Goal: Communication & Community: Ask a question

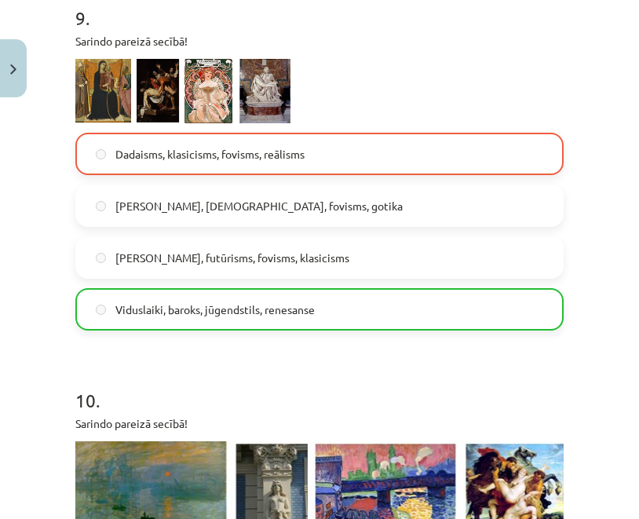
scroll to position [3606, 0]
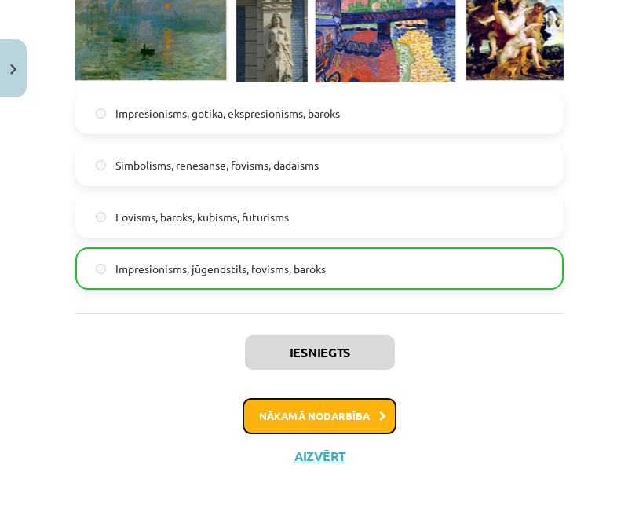
click at [311, 411] on button "Nākamā nodarbība" at bounding box center [320, 416] width 154 height 36
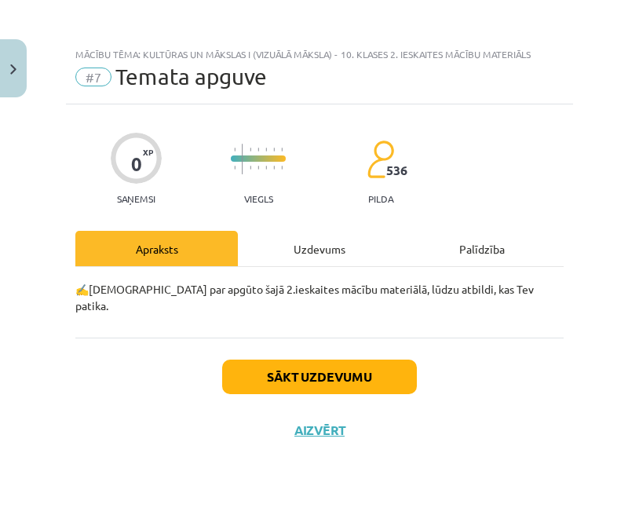
scroll to position [0, 0]
click at [332, 237] on div "Uzdevums" at bounding box center [319, 248] width 163 height 35
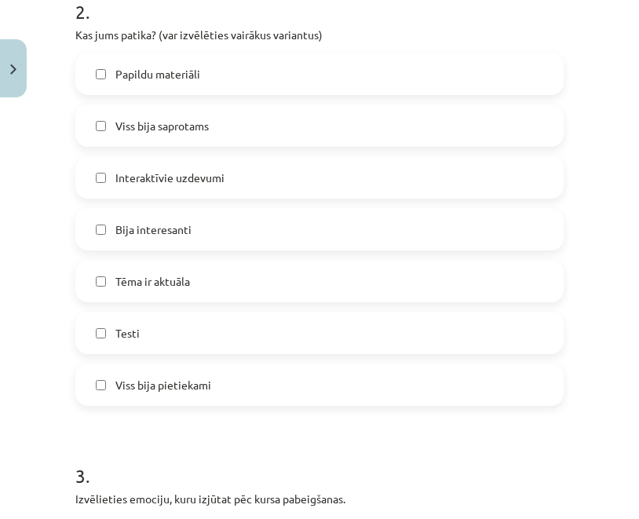
scroll to position [480, 0]
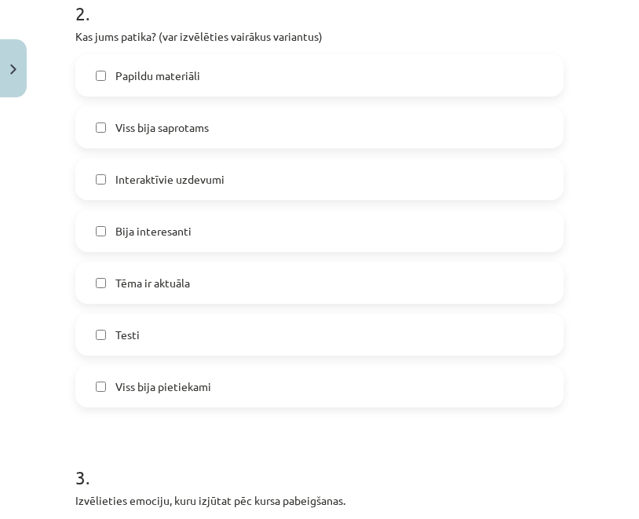
click at [177, 390] on span "Viss bija pietiekami" at bounding box center [163, 386] width 96 height 16
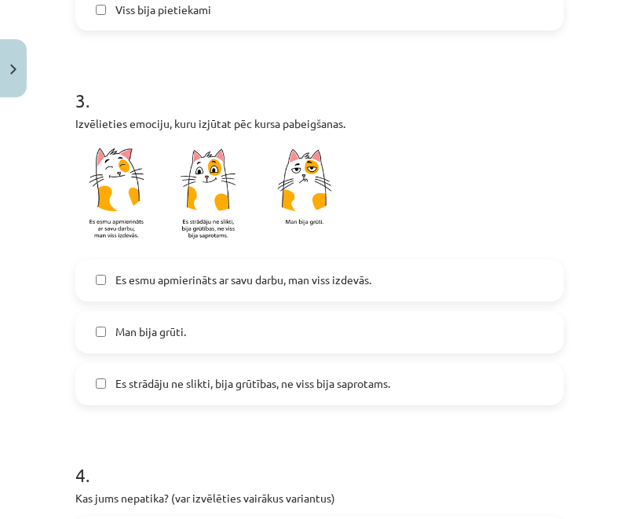
scroll to position [859, 0]
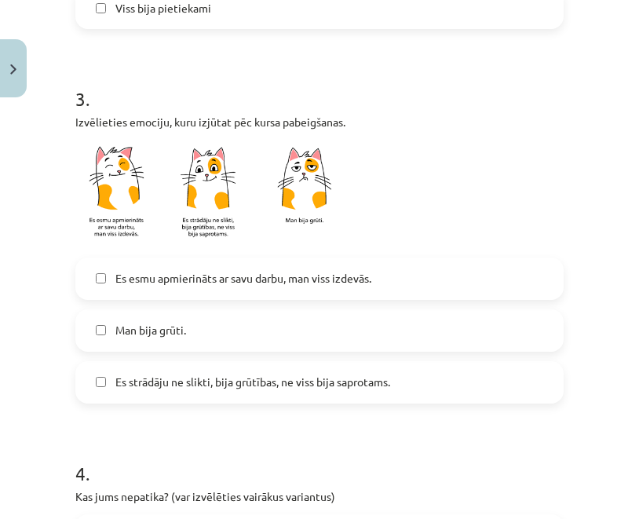
click at [199, 378] on span "Es strādāju ne slikti, bija grūtības, ne viss bija saprotams." at bounding box center [252, 382] width 275 height 16
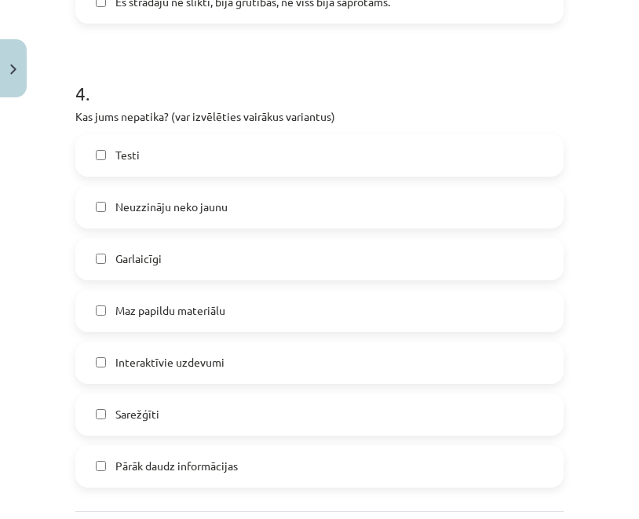
scroll to position [1258, 0]
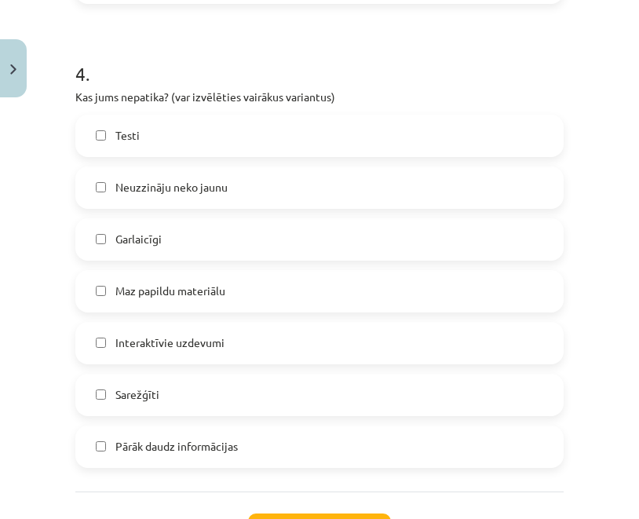
click at [169, 400] on label "Sarežģīti" at bounding box center [319, 394] width 485 height 39
click at [137, 445] on span "Pārāk daudz informācijas" at bounding box center [176, 446] width 122 height 16
click at [151, 238] on span "Garlaicīgi" at bounding box center [138, 239] width 46 height 16
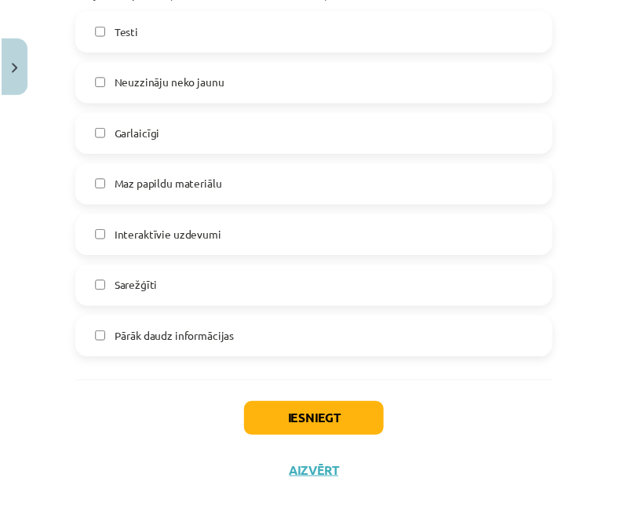
scroll to position [1379, 0]
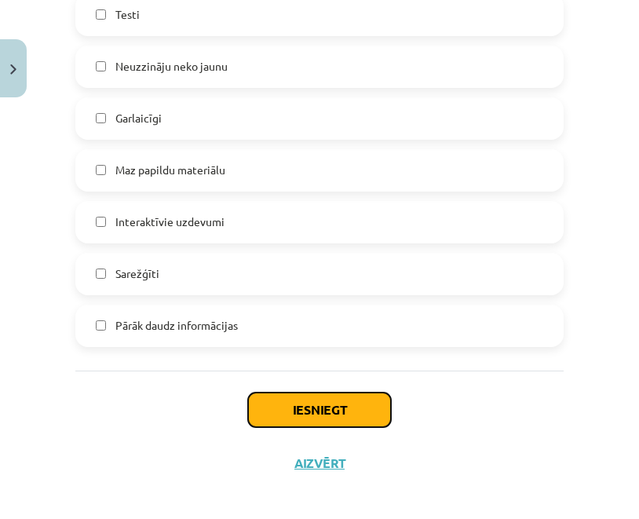
click at [266, 410] on button "Iesniegt" at bounding box center [319, 410] width 143 height 35
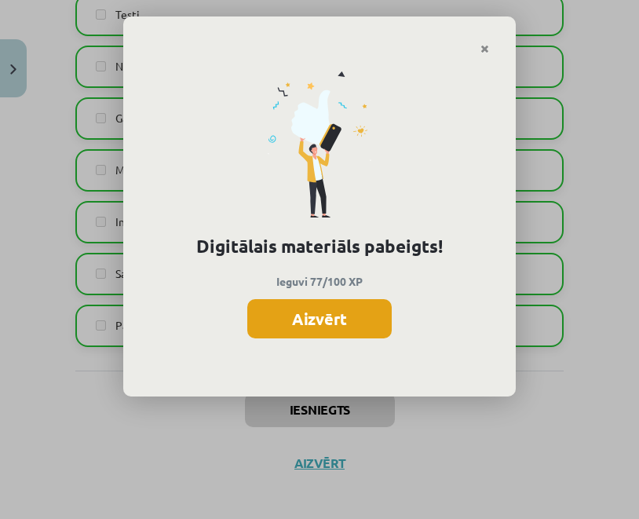
click at [272, 316] on button "Aizvērt" at bounding box center [319, 318] width 144 height 39
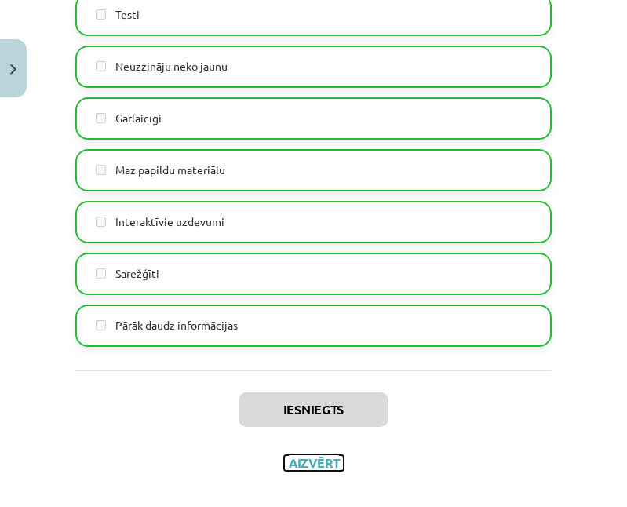
click at [298, 462] on button "Aizvērt" at bounding box center [314, 463] width 60 height 16
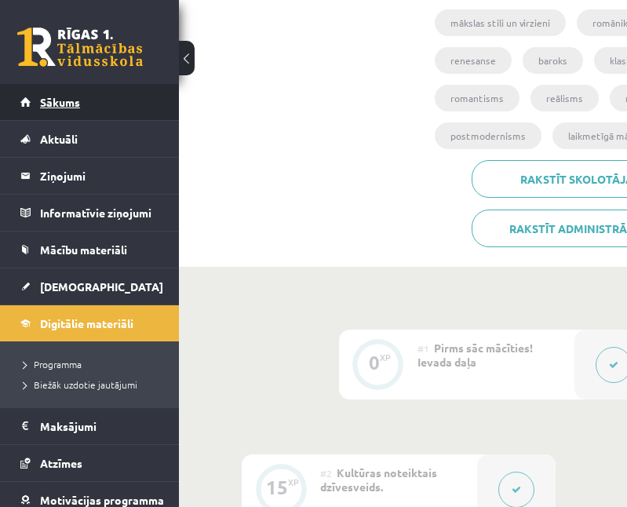
click at [75, 91] on link "Sākums" at bounding box center [89, 102] width 139 height 36
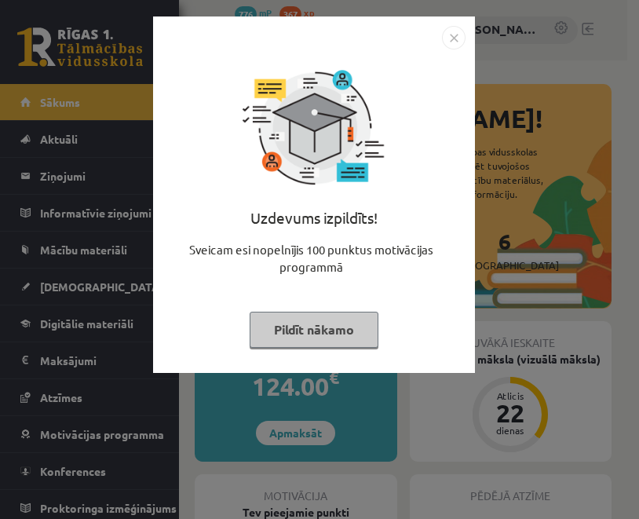
click at [297, 327] on button "Pildīt nākamo" at bounding box center [314, 330] width 129 height 36
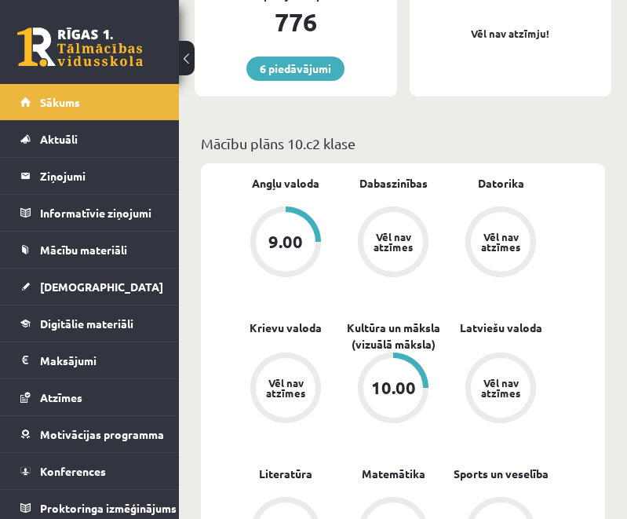
scroll to position [519, 0]
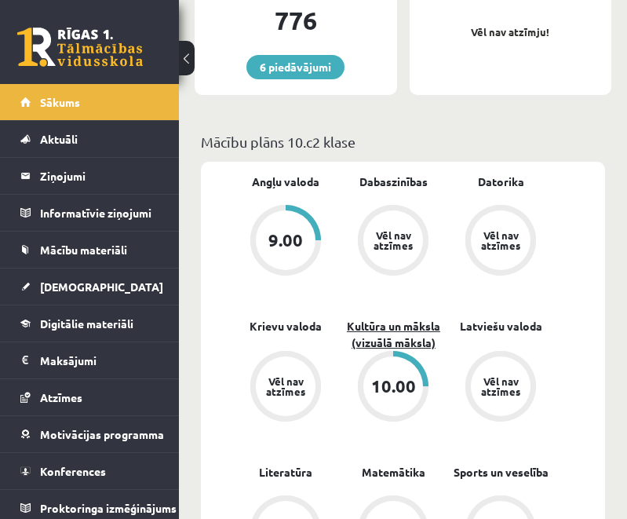
click at [377, 335] on link "Kultūra un māksla (vizuālā māksla)" at bounding box center [394, 334] width 108 height 33
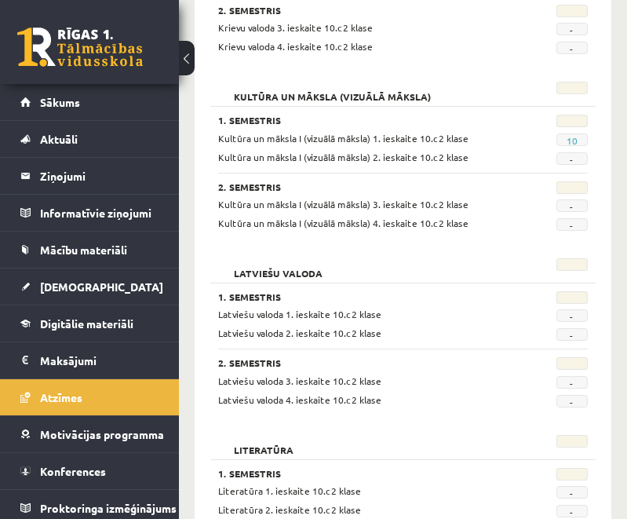
scroll to position [924, 0]
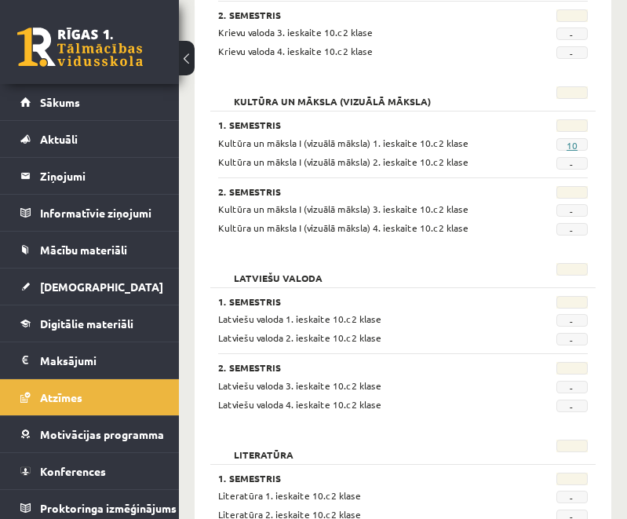
click at [567, 141] on link "10" at bounding box center [572, 145] width 11 height 13
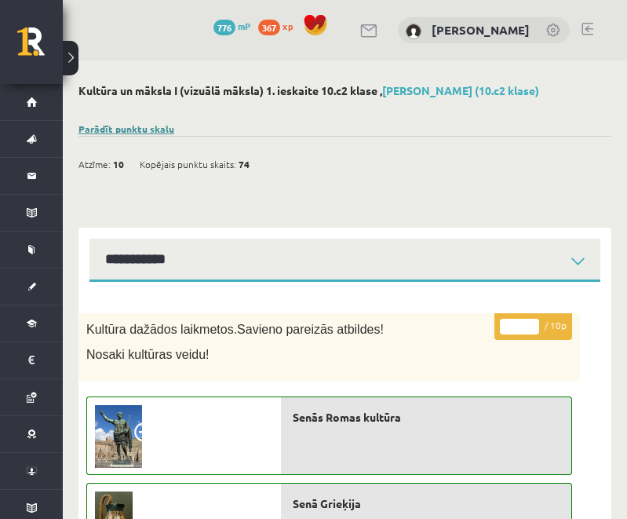
click at [117, 127] on link "Parādīt punktu skalu" at bounding box center [127, 128] width 96 height 13
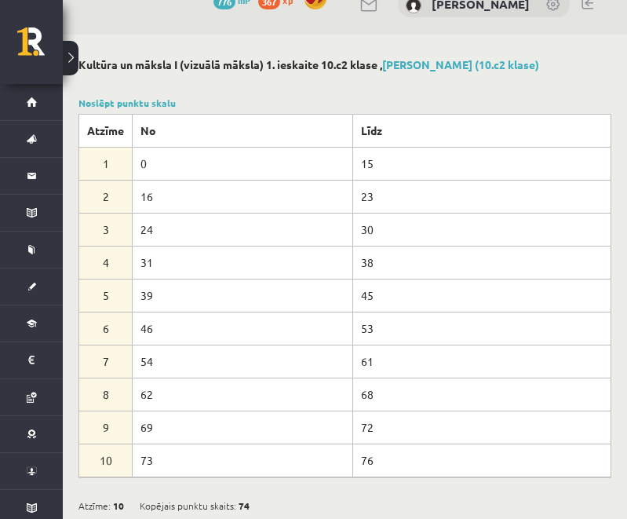
scroll to position [29, 0]
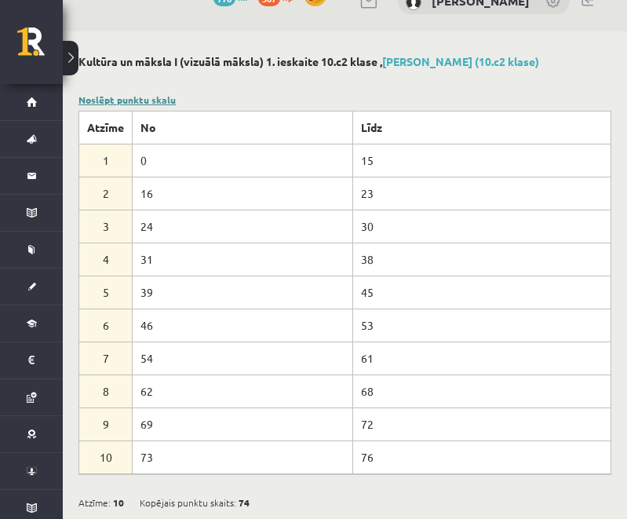
click at [145, 100] on link "Noslēpt punktu skalu" at bounding box center [127, 99] width 97 height 13
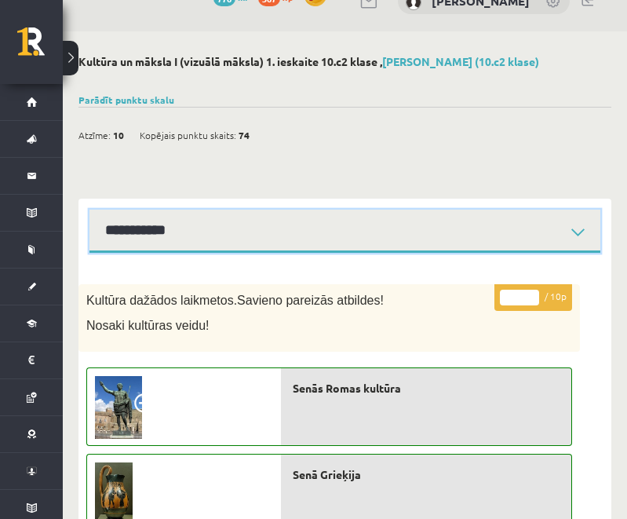
click at [576, 224] on select "**********" at bounding box center [344, 231] width 511 height 43
select select "**********"
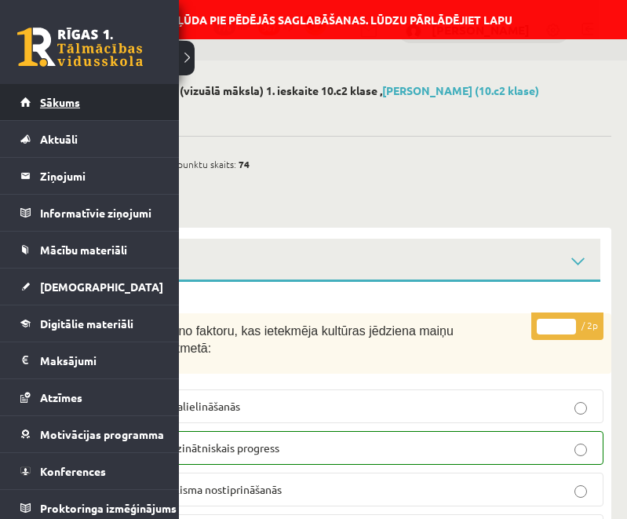
click at [30, 110] on link "Sākums" at bounding box center [89, 102] width 139 height 36
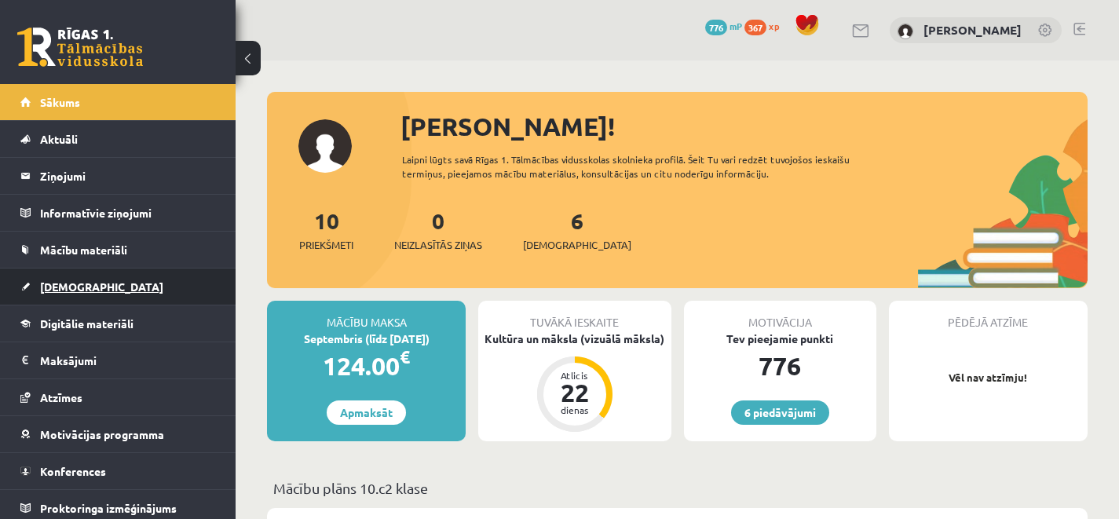
click at [42, 284] on span "[DEMOGRAPHIC_DATA]" at bounding box center [101, 286] width 123 height 14
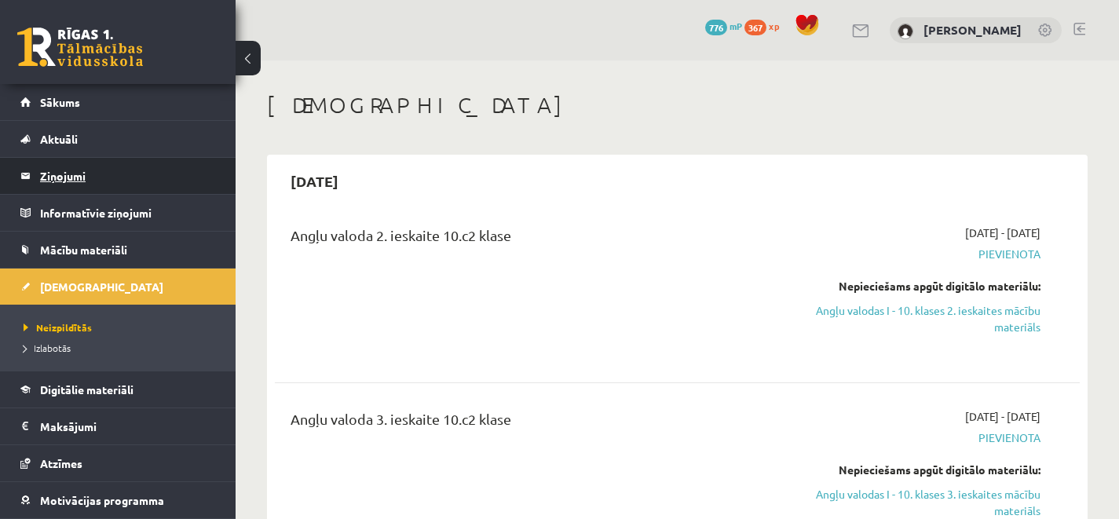
click at [79, 183] on legend "Ziņojumi 0" at bounding box center [128, 176] width 176 height 36
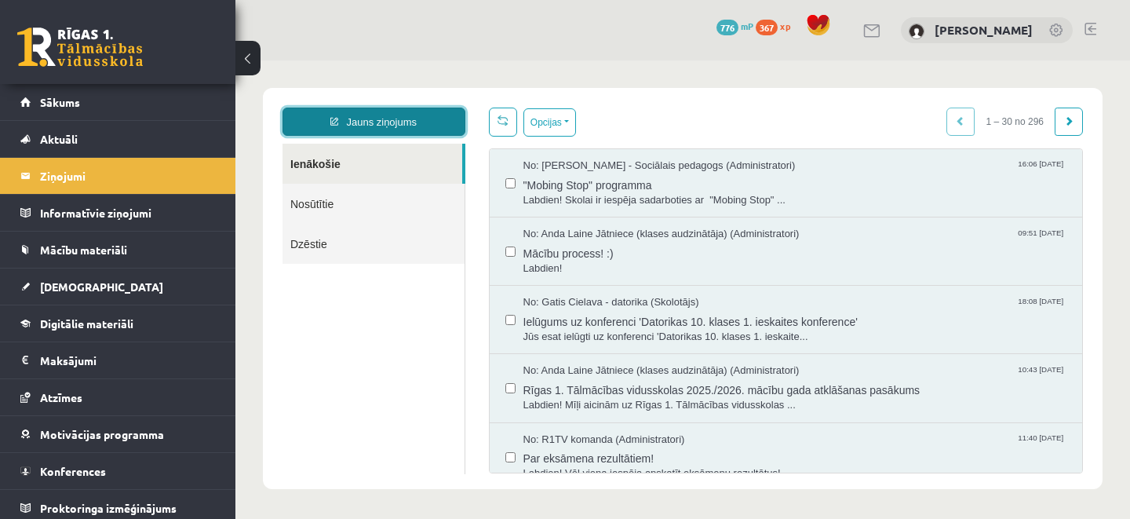
click at [405, 122] on link "Jauns ziņojums" at bounding box center [374, 122] width 183 height 28
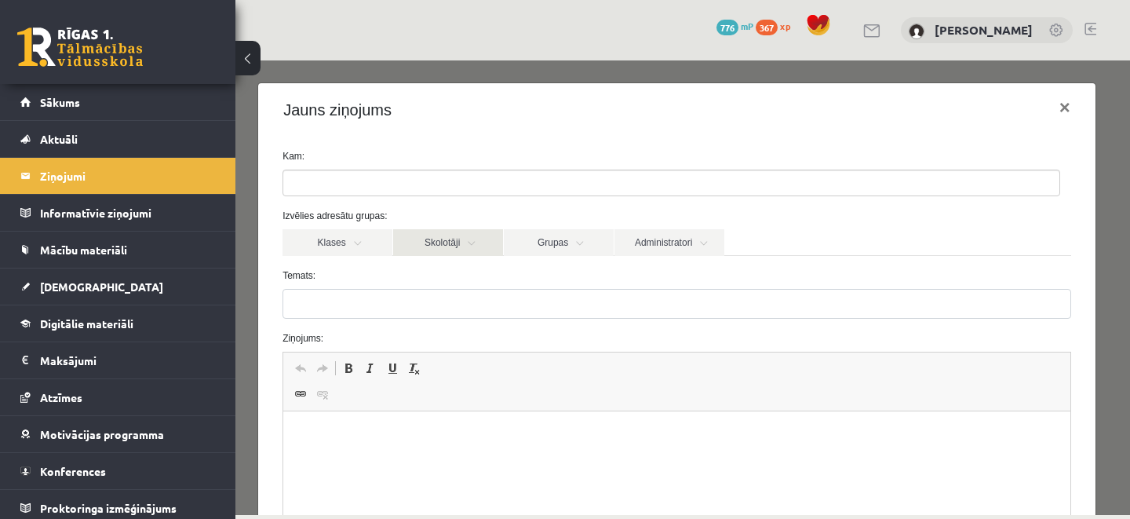
click at [475, 243] on link "Skolotāji" at bounding box center [448, 242] width 110 height 27
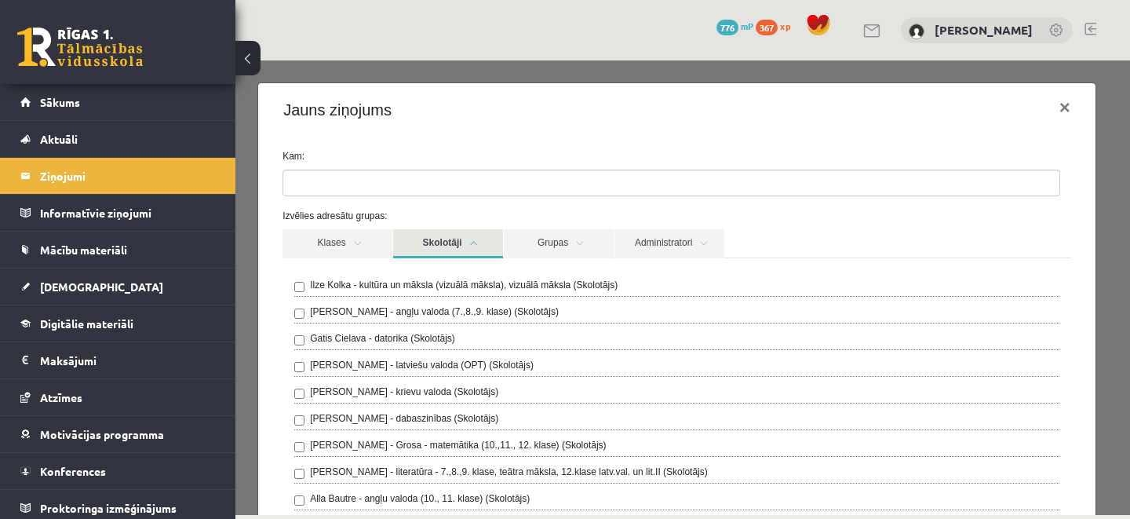
click at [475, 243] on link "Skolotāji" at bounding box center [448, 243] width 110 height 29
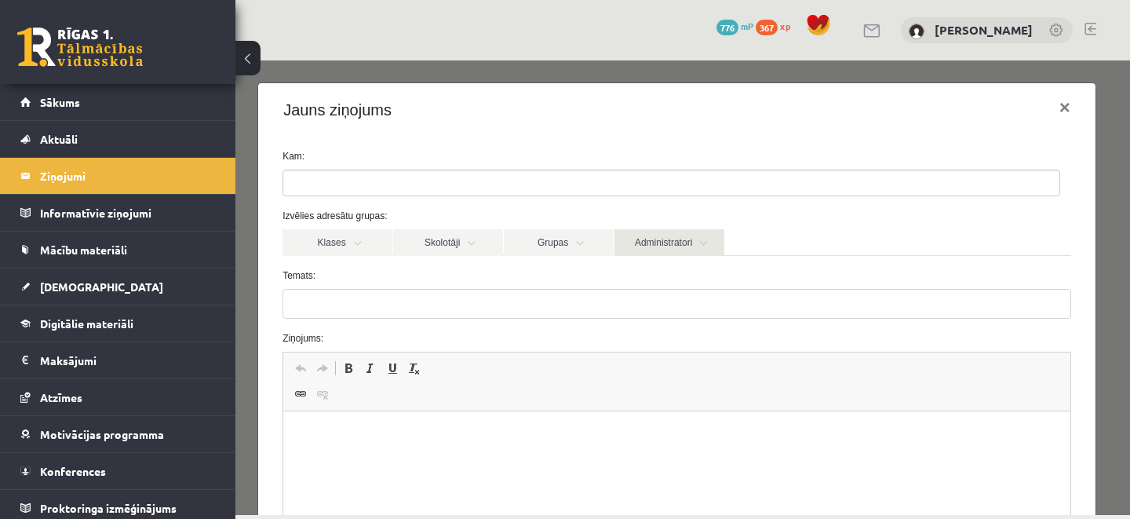
click at [626, 234] on link "Administratori" at bounding box center [670, 242] width 110 height 27
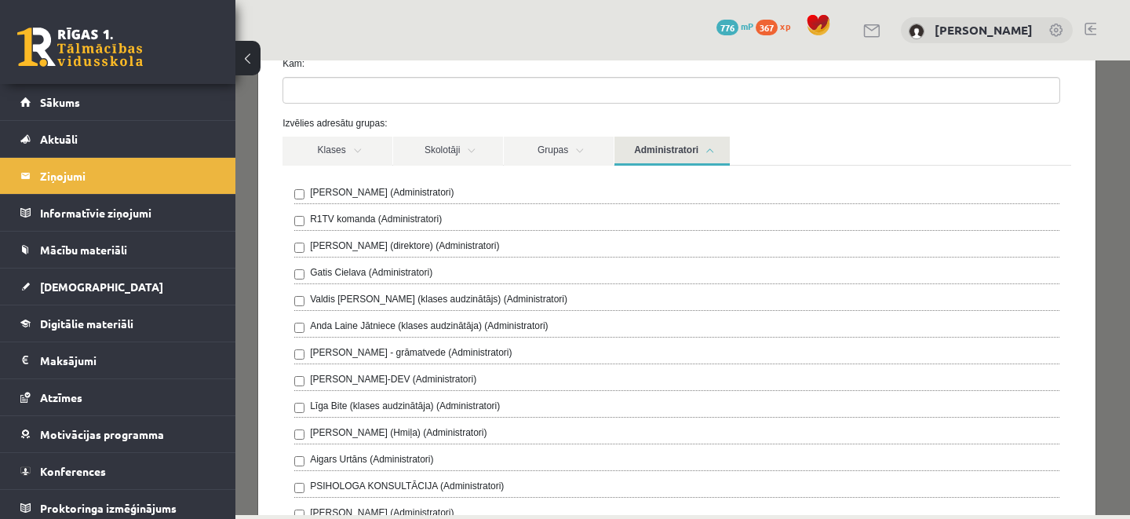
scroll to position [93, 0]
click at [626, 144] on link "Administratori" at bounding box center [672, 150] width 115 height 29
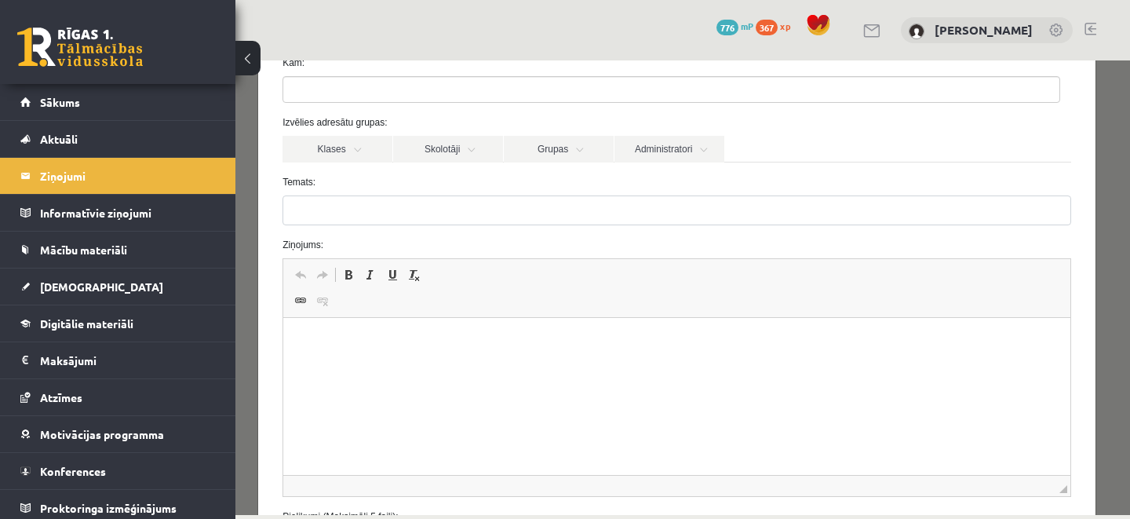
scroll to position [0, 0]
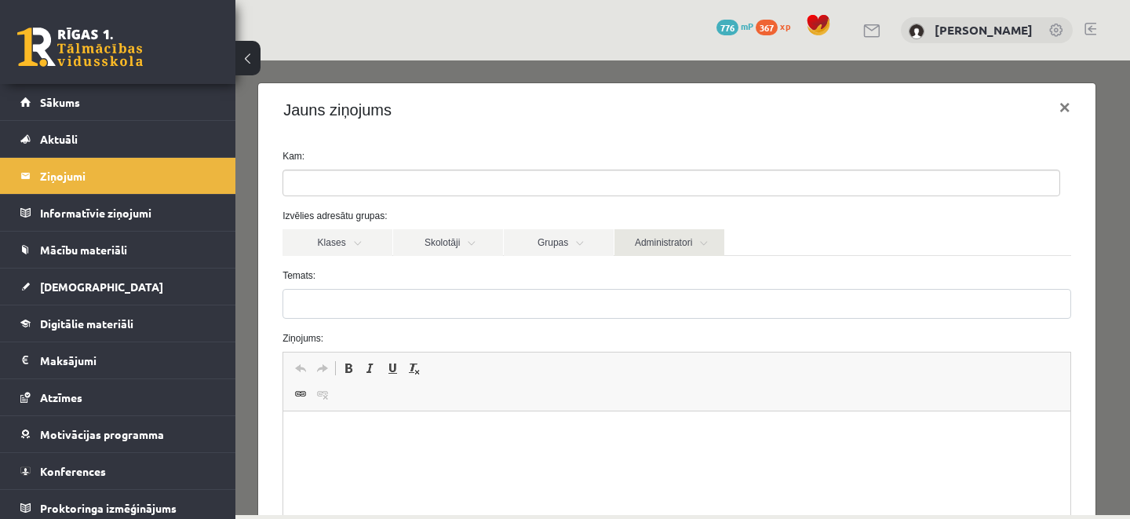
click at [626, 243] on link "Administratori" at bounding box center [670, 242] width 110 height 27
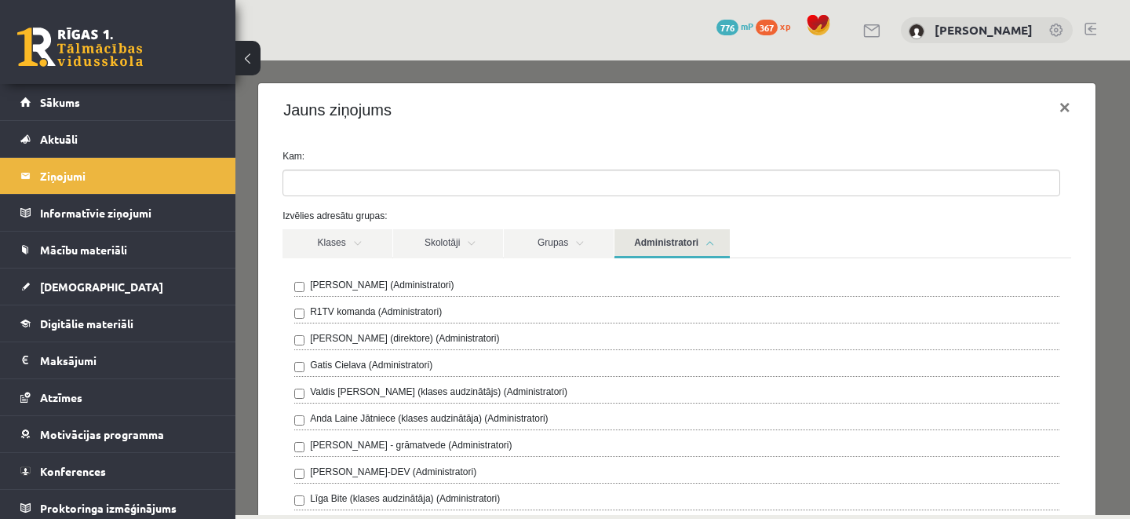
click at [626, 237] on link "Administratori" at bounding box center [672, 243] width 115 height 29
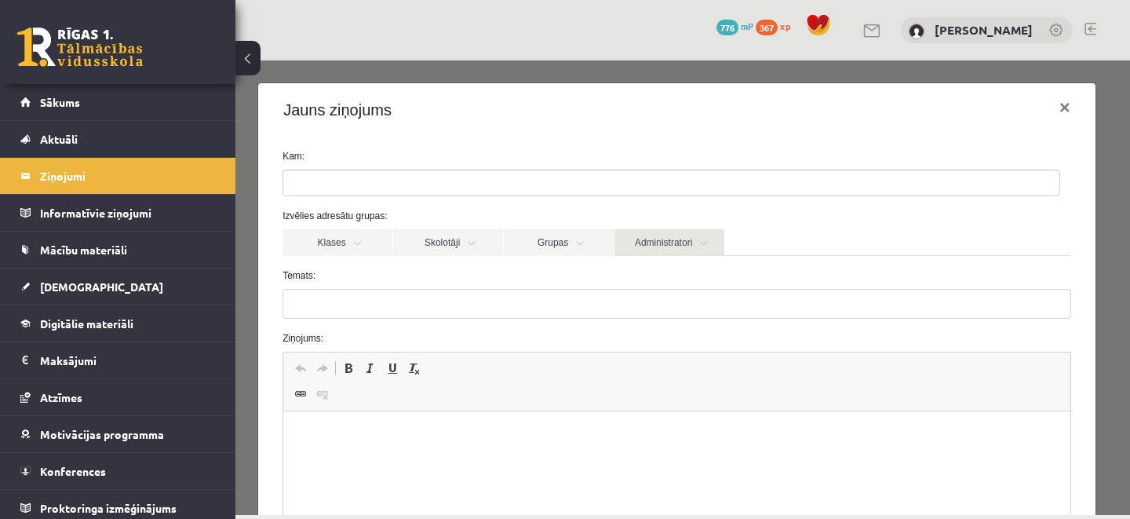
click at [626, 237] on link "Administratori" at bounding box center [670, 242] width 110 height 27
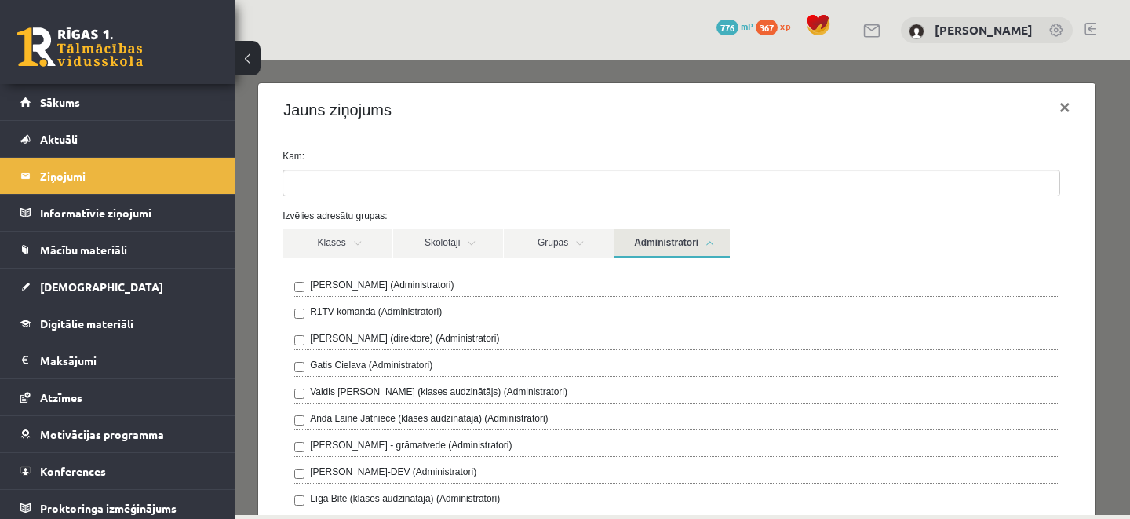
click at [626, 237] on link "Administratori" at bounding box center [672, 243] width 115 height 29
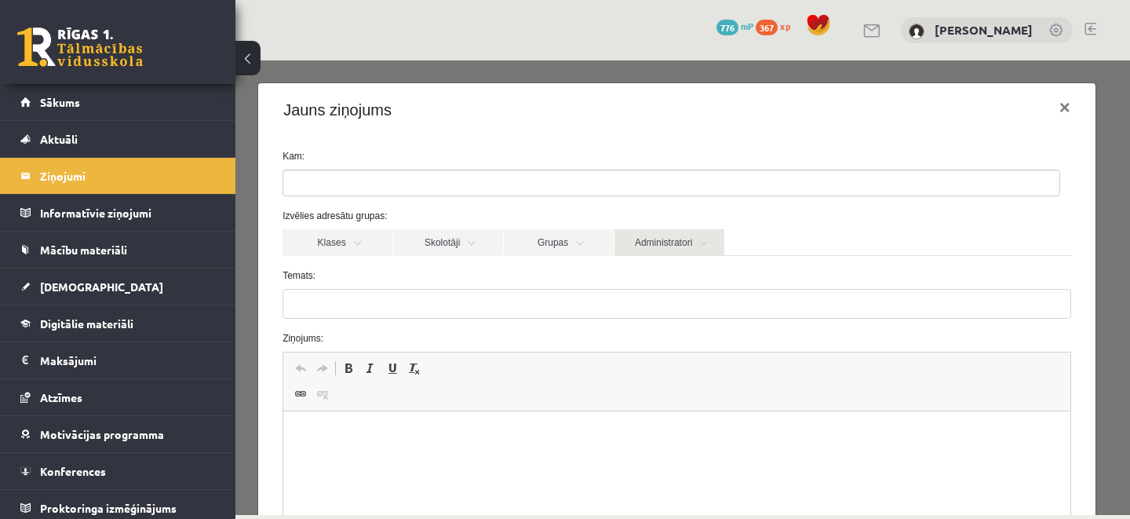
click at [626, 237] on link "Administratori" at bounding box center [670, 242] width 110 height 27
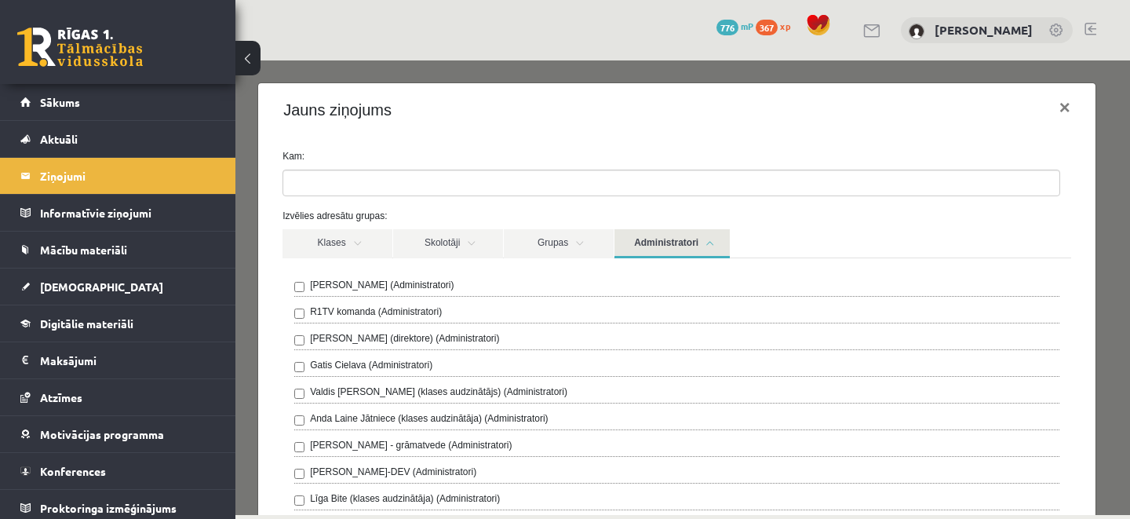
click at [394, 310] on label "R1TV komanda (Administratori)" at bounding box center [376, 312] width 132 height 14
click at [626, 240] on link "Administratori" at bounding box center [672, 243] width 115 height 29
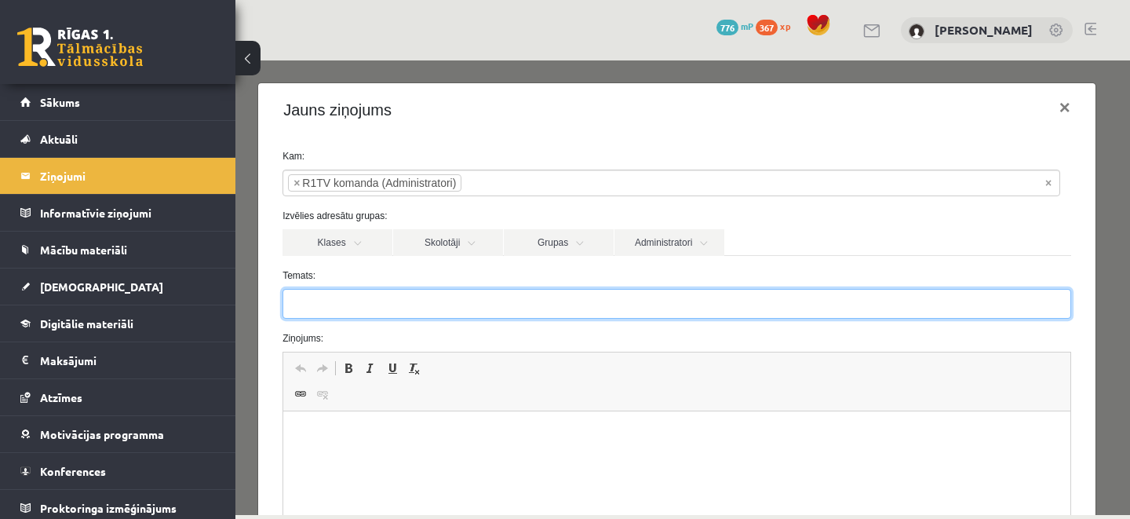
click at [365, 298] on input "Temats:" at bounding box center [677, 304] width 789 height 30
type input "**********"
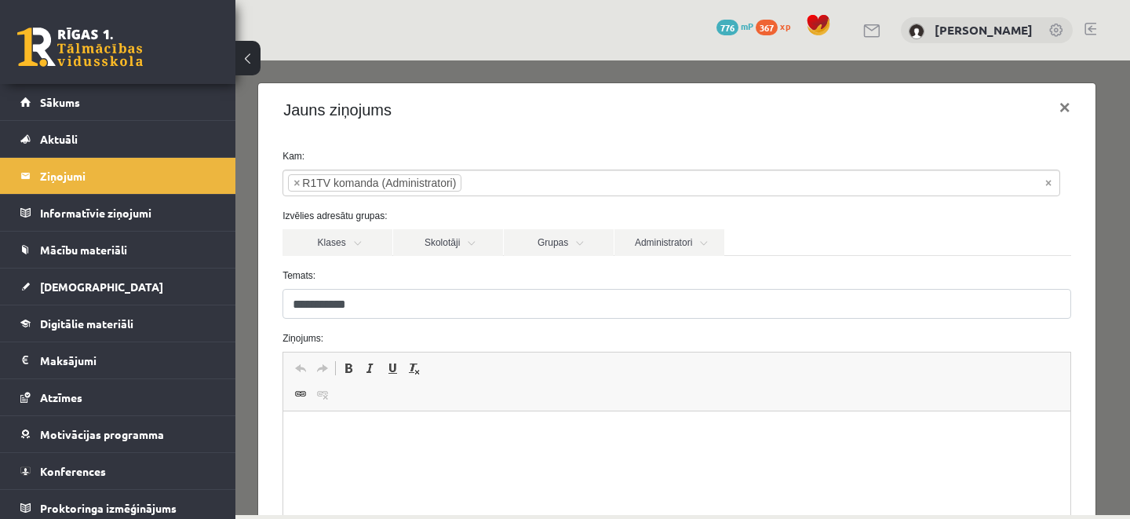
click at [363, 413] on html at bounding box center [676, 435] width 787 height 48
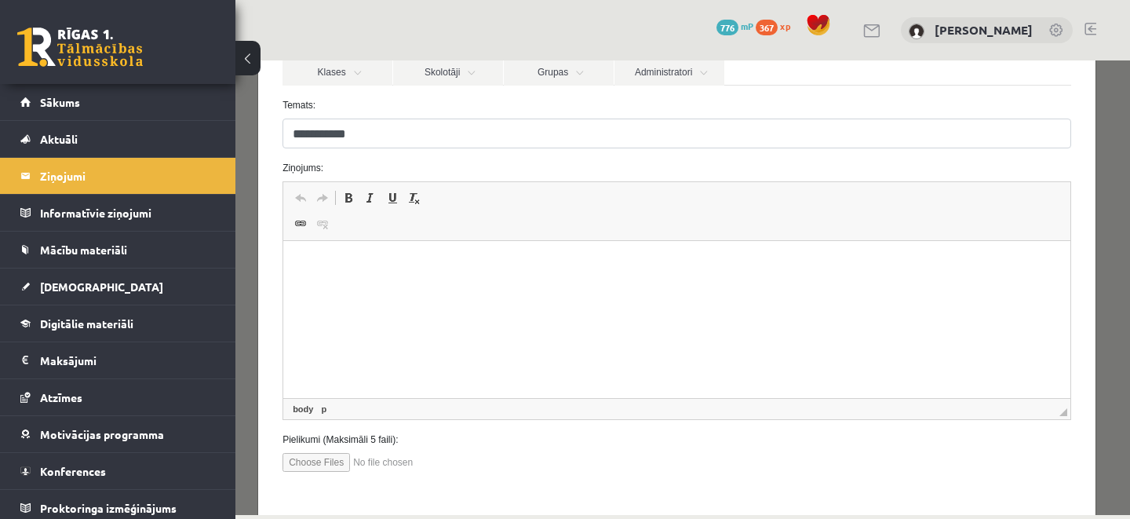
scroll to position [171, 0]
